Goal: Information Seeking & Learning: Compare options

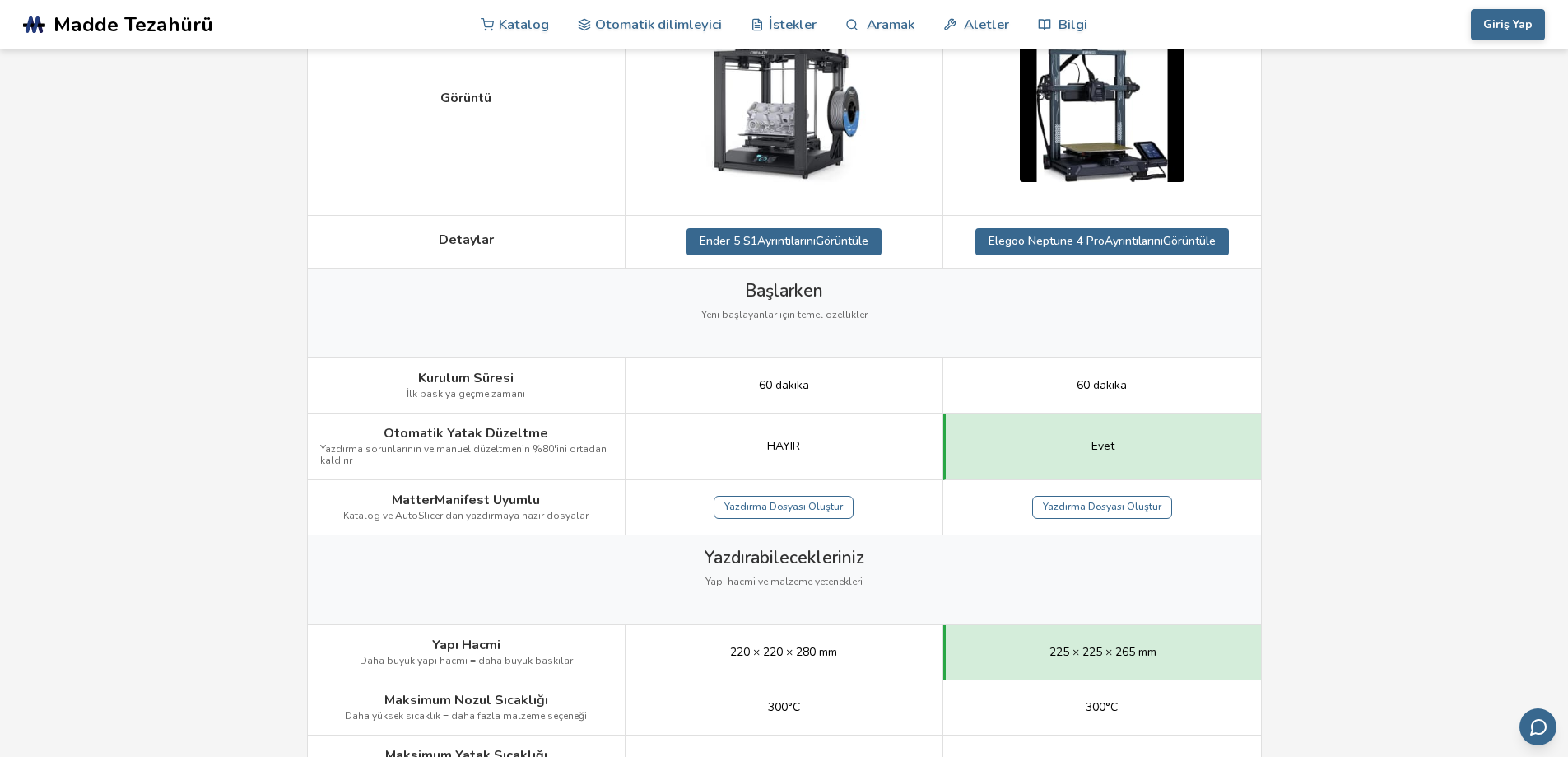
scroll to position [158, 0]
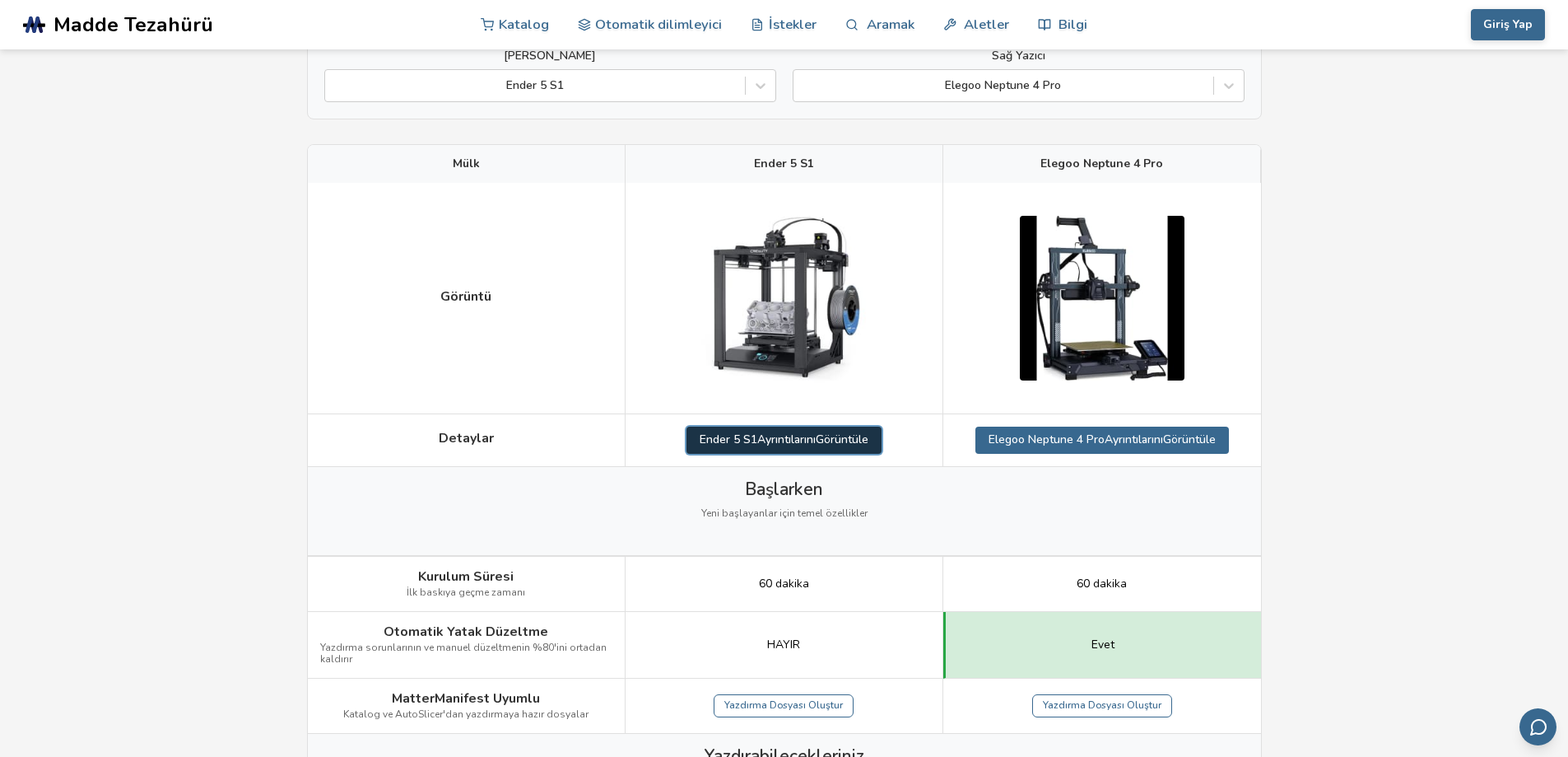
click at [795, 435] on font "Ayrıntılarını" at bounding box center [787, 439] width 58 height 16
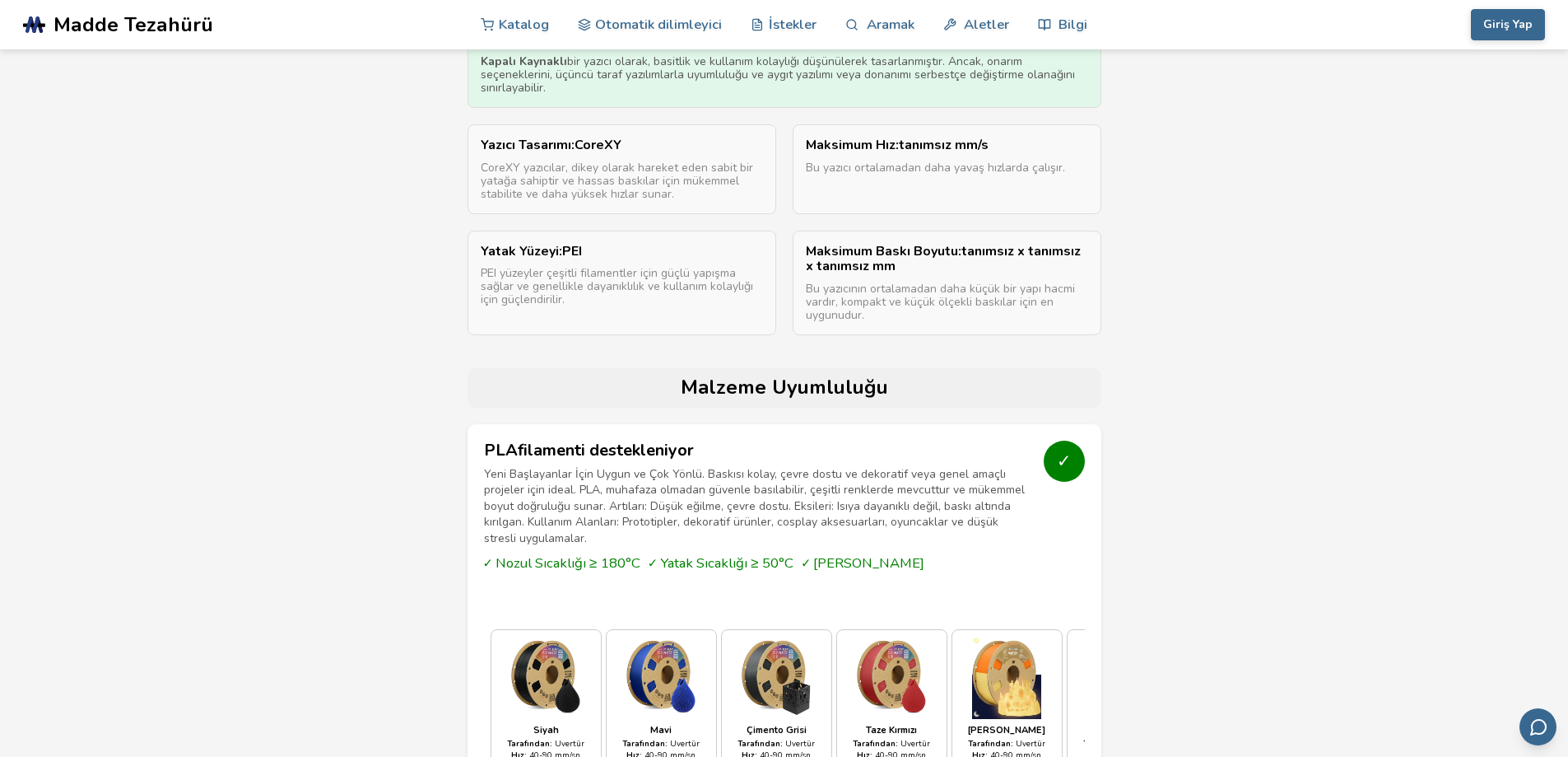
scroll to position [1153, 0]
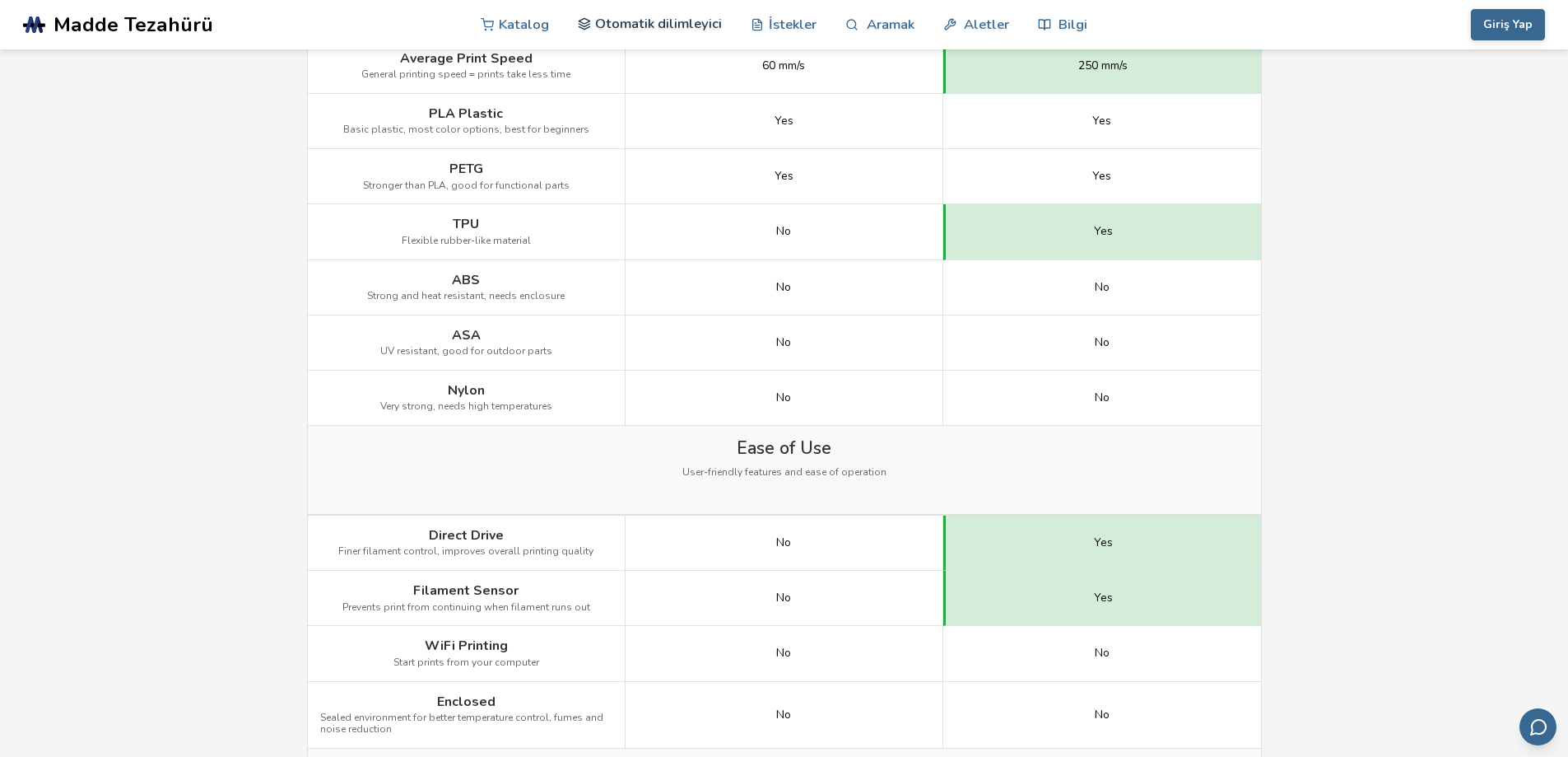
scroll to position [158, 0]
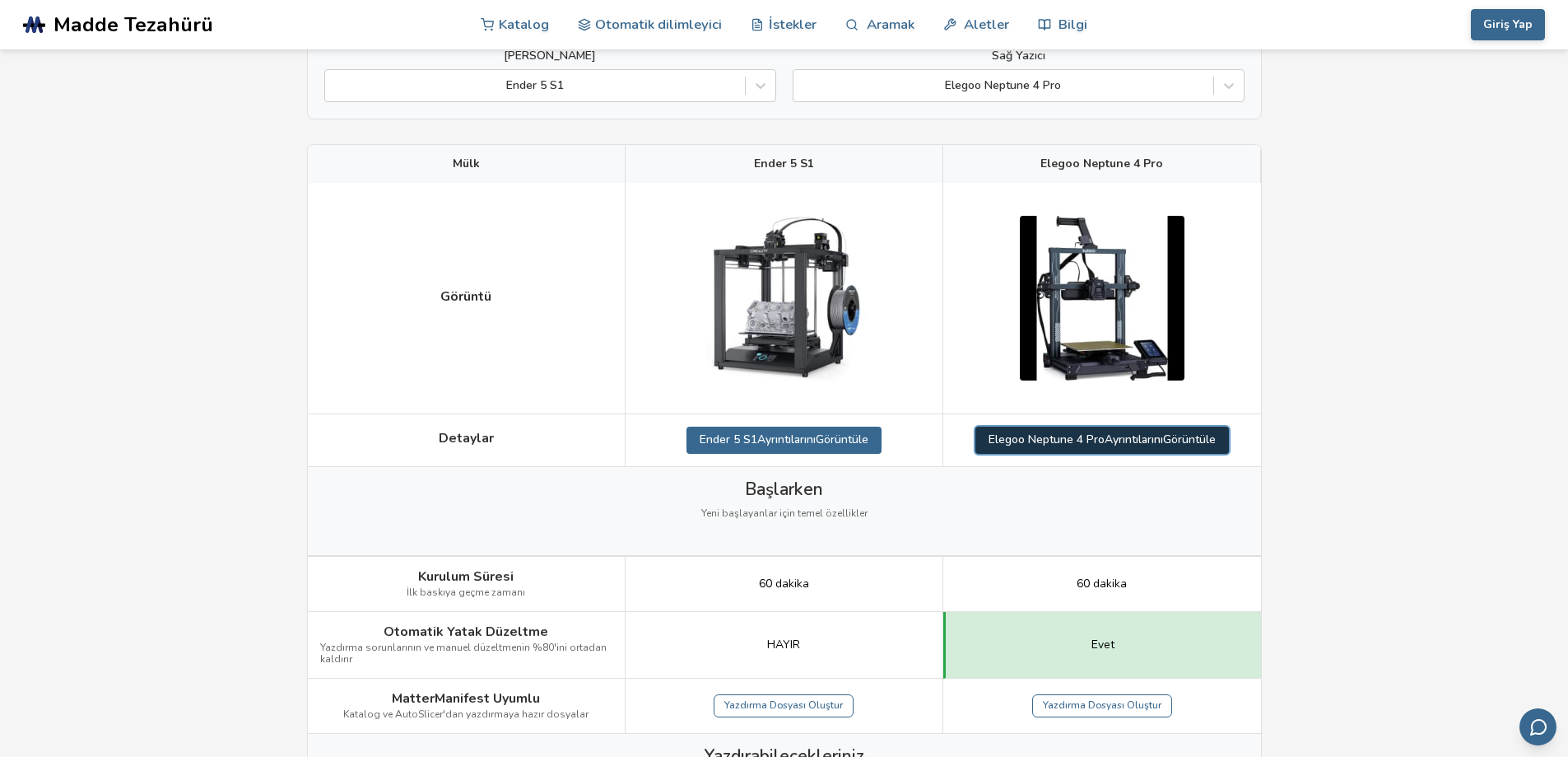
click at [1104, 445] on font "Ayrıntılarını" at bounding box center [1133, 439] width 58 height 16
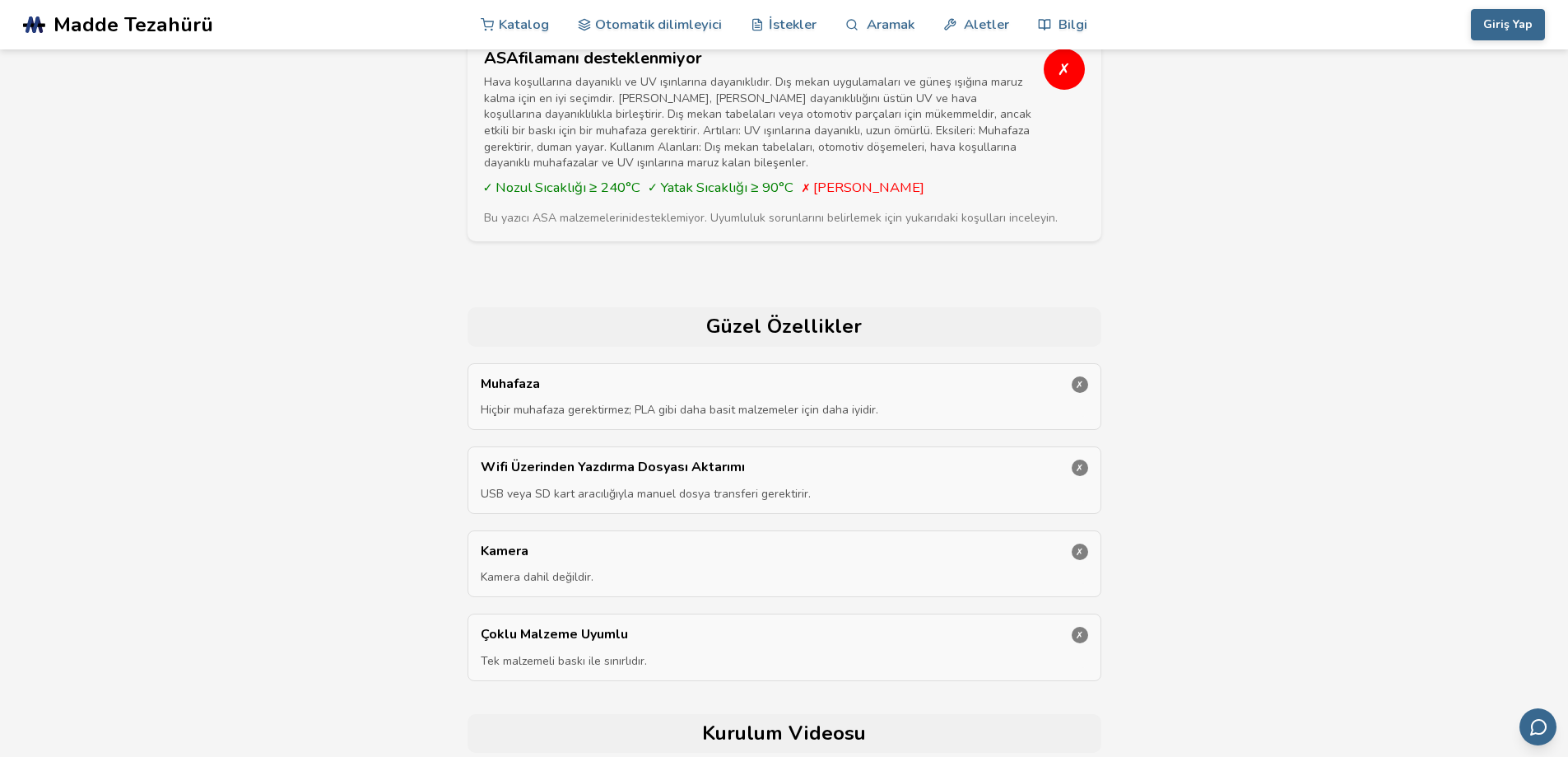
scroll to position [3953, 0]
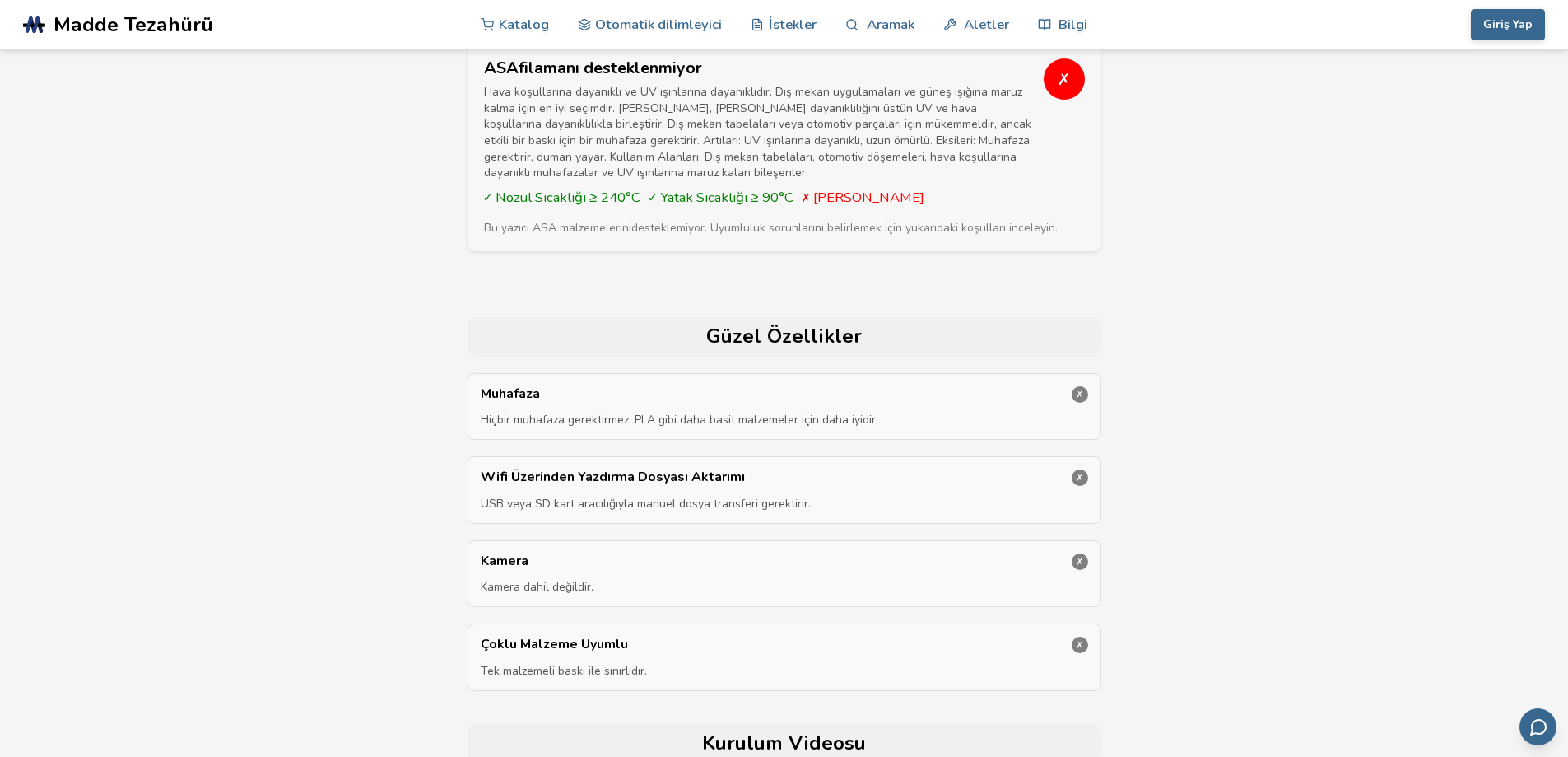
scroll to position [158, 0]
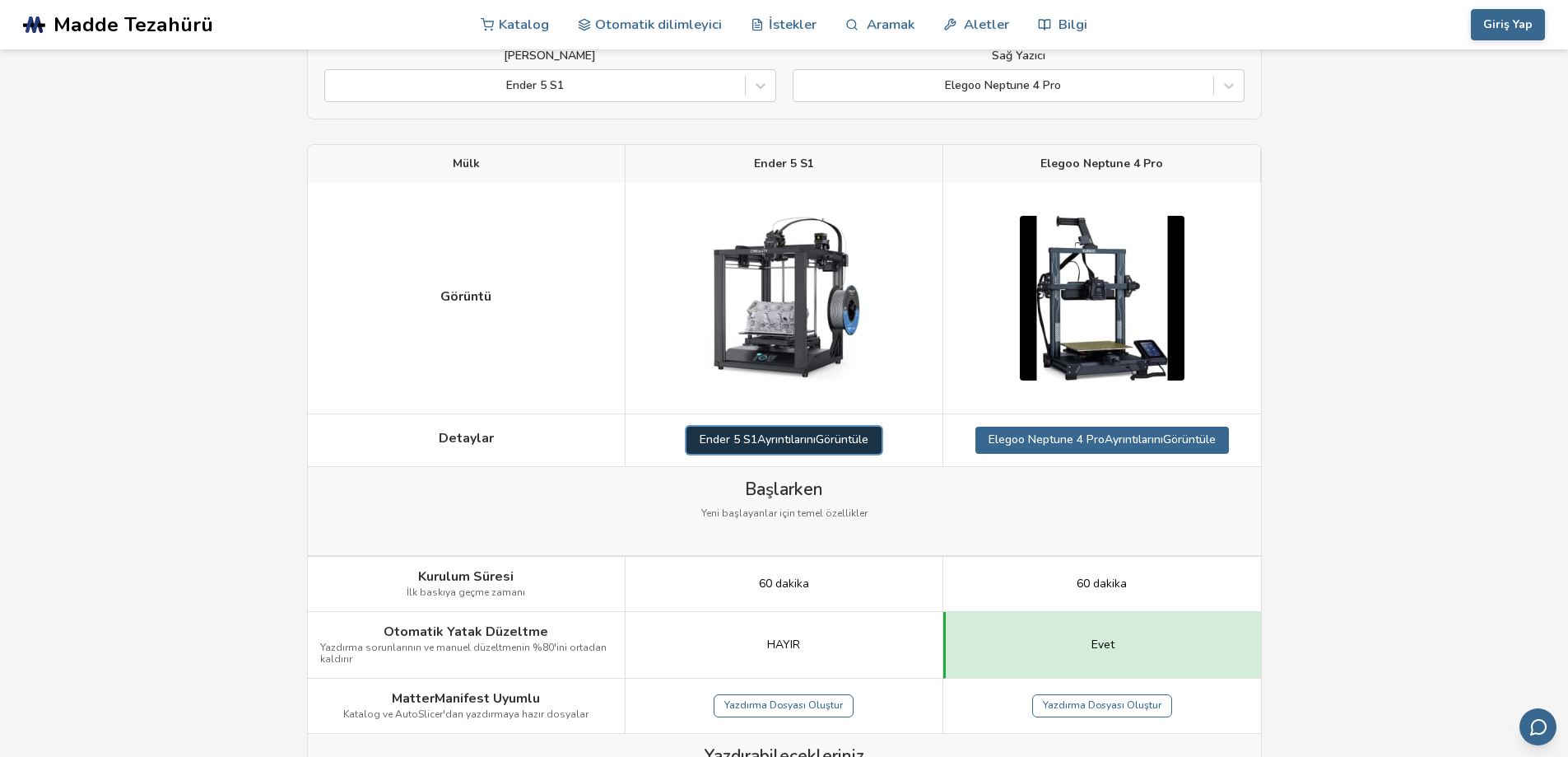
click at [842, 439] on font "Görüntüle" at bounding box center [842, 439] width 53 height 16
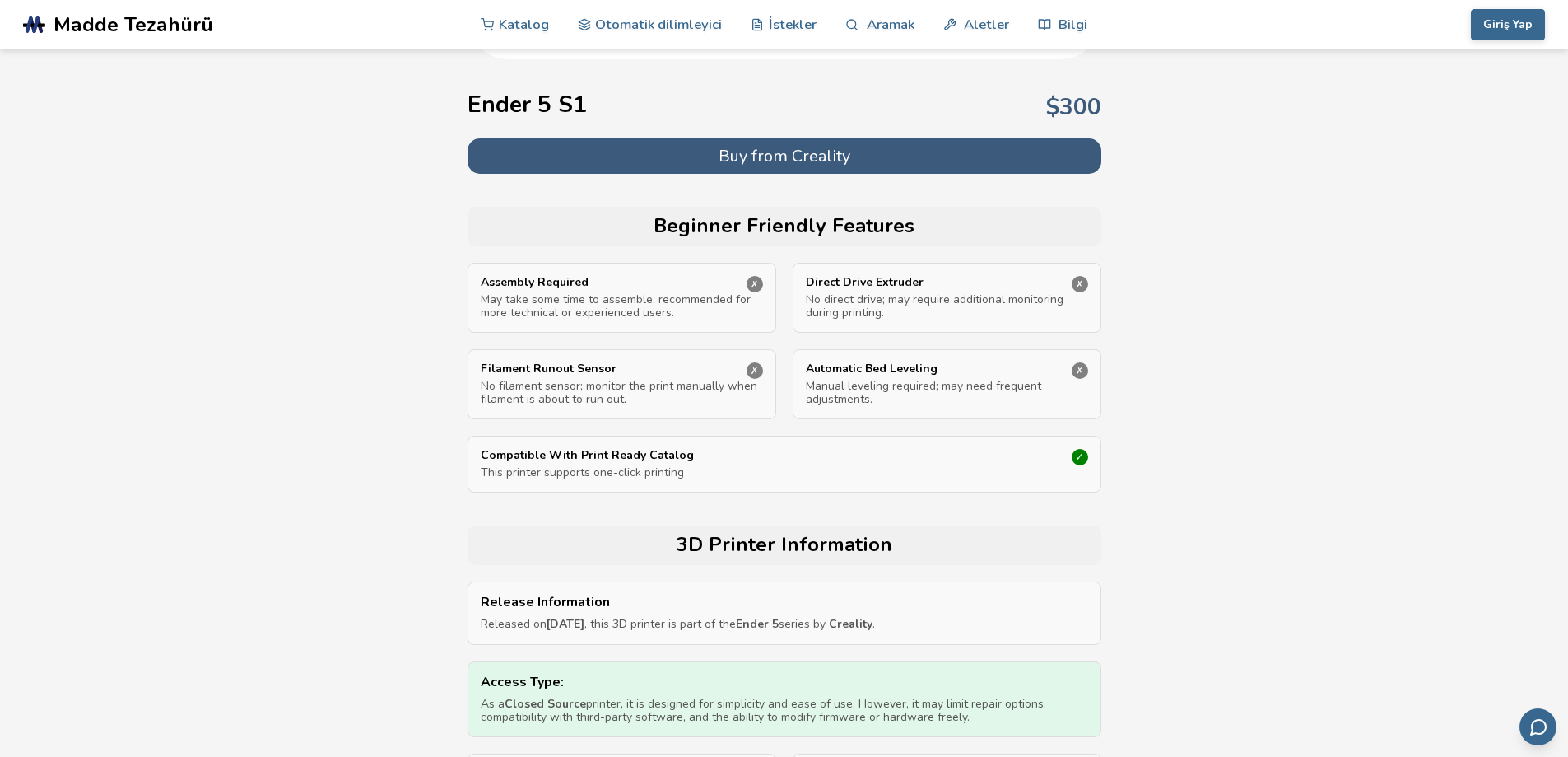
scroll to position [659, 0]
